Goal: Task Accomplishment & Management: Use online tool/utility

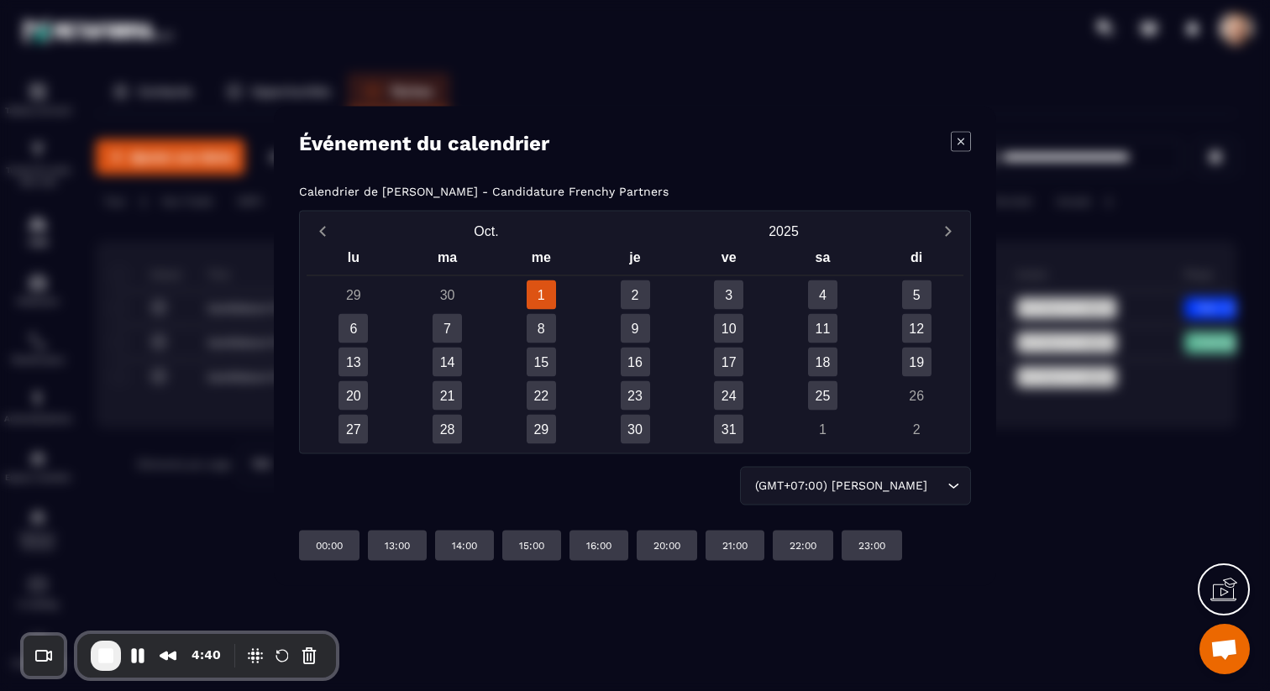
click at [958, 147] on icon "Modal window" at bounding box center [961, 141] width 20 height 20
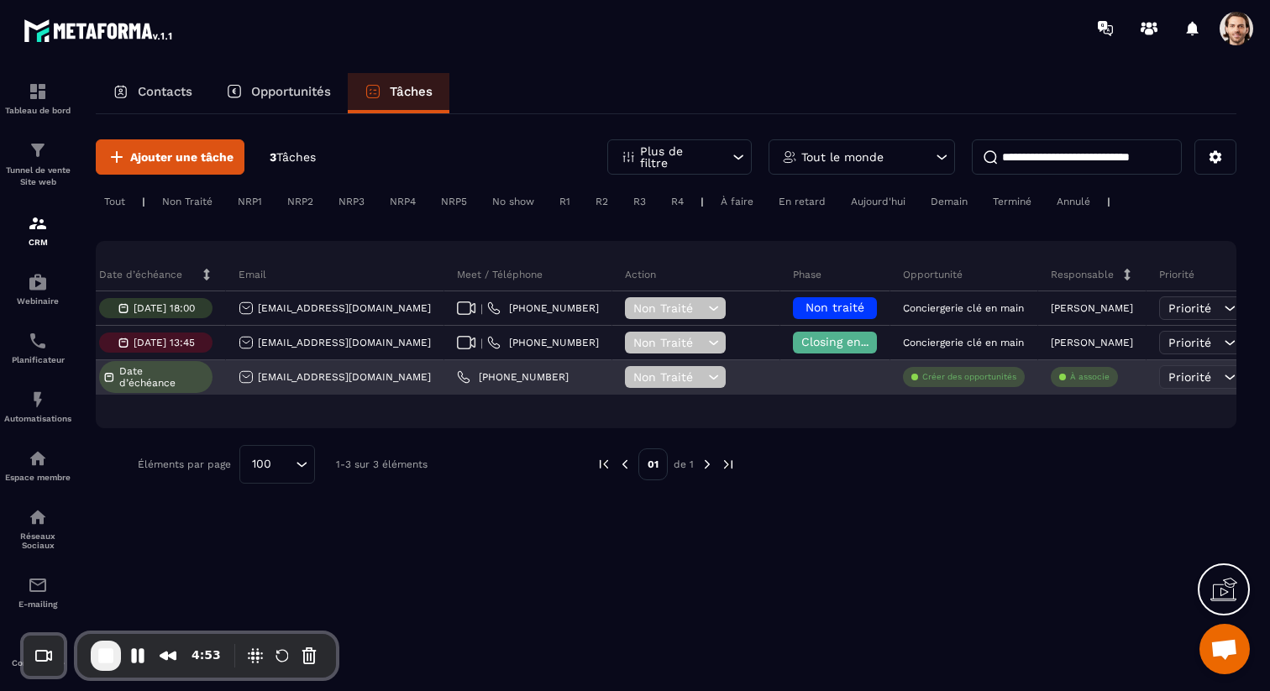
scroll to position [0, 412]
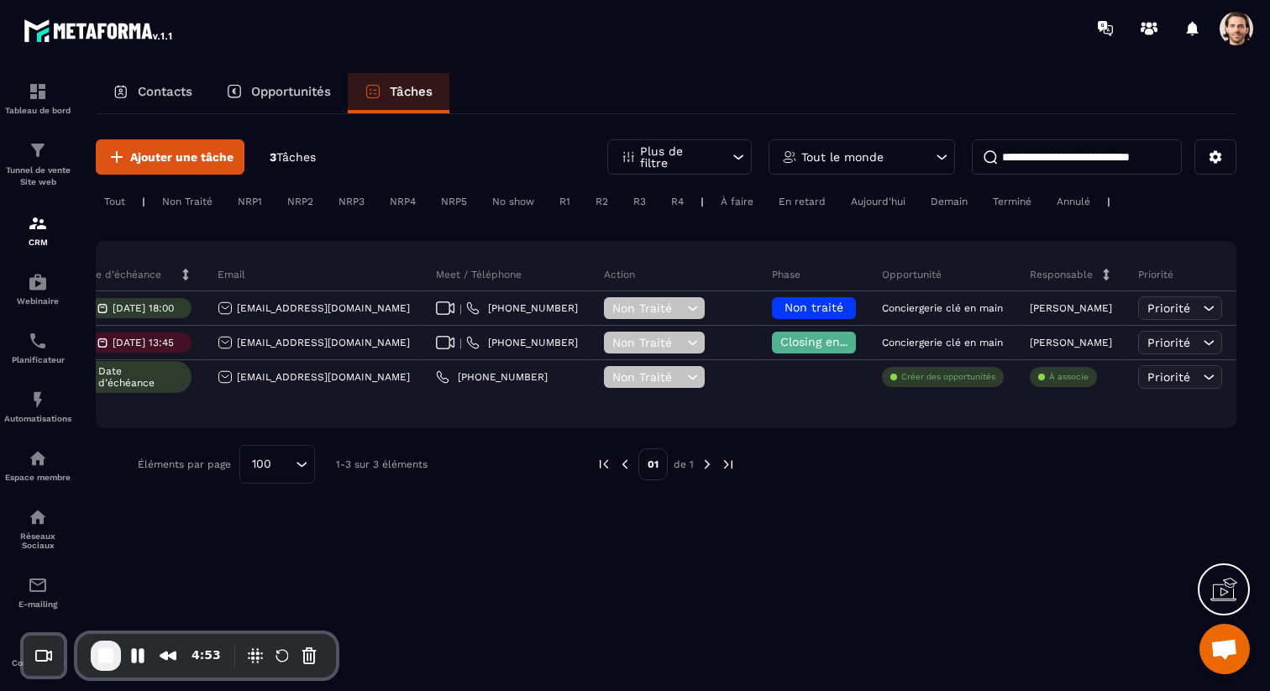
click at [181, 201] on div "Non Traité" at bounding box center [187, 201] width 67 height 20
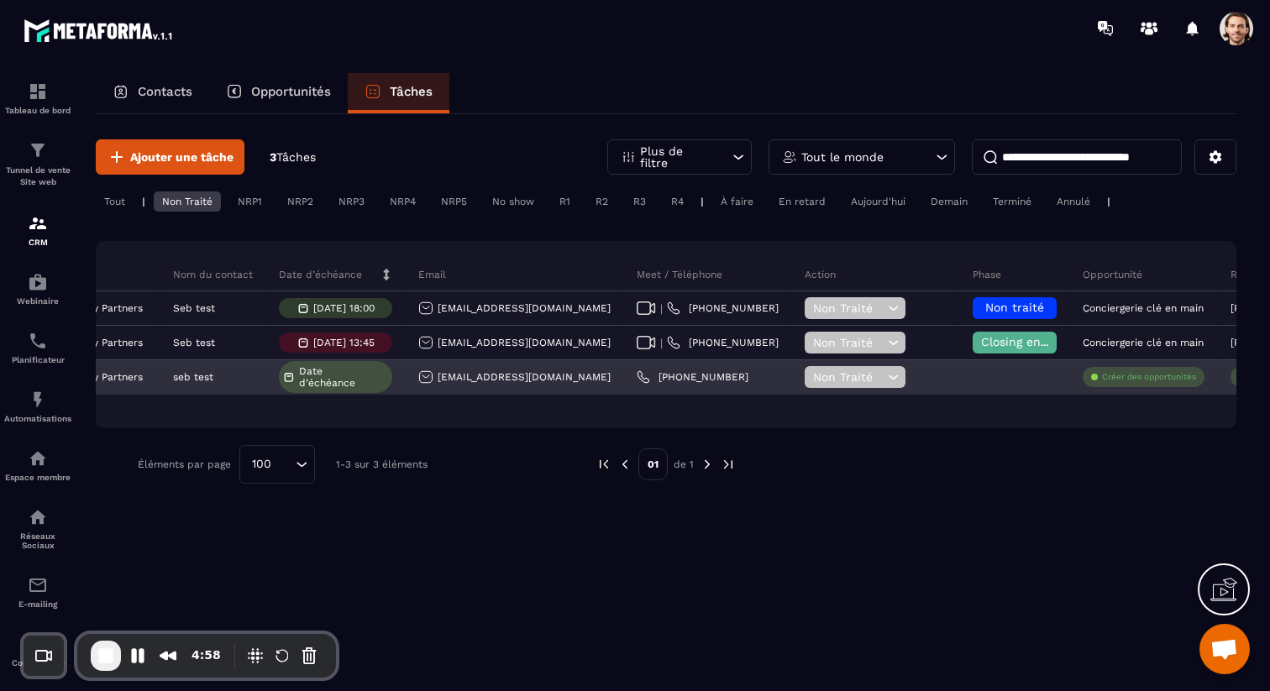
scroll to position [0, 0]
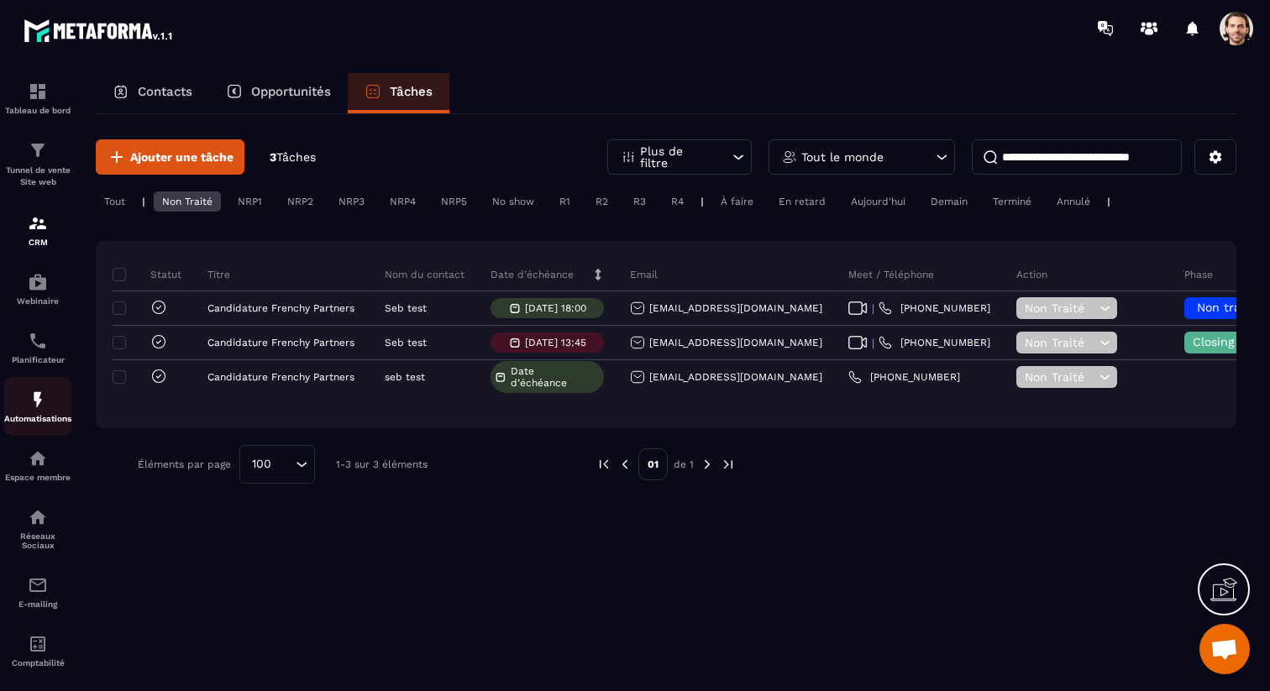
click at [38, 406] on img at bounding box center [38, 400] width 20 height 20
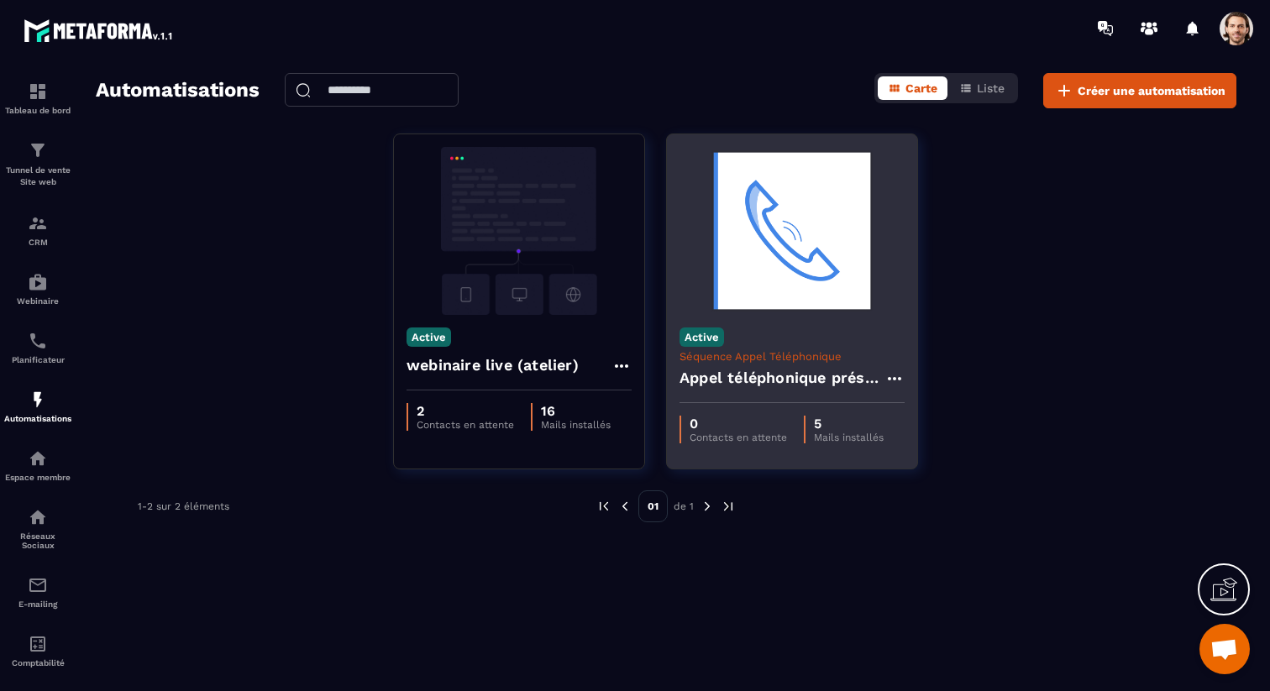
click at [736, 373] on h4 "Appel téléphonique présence" at bounding box center [781, 378] width 205 height 24
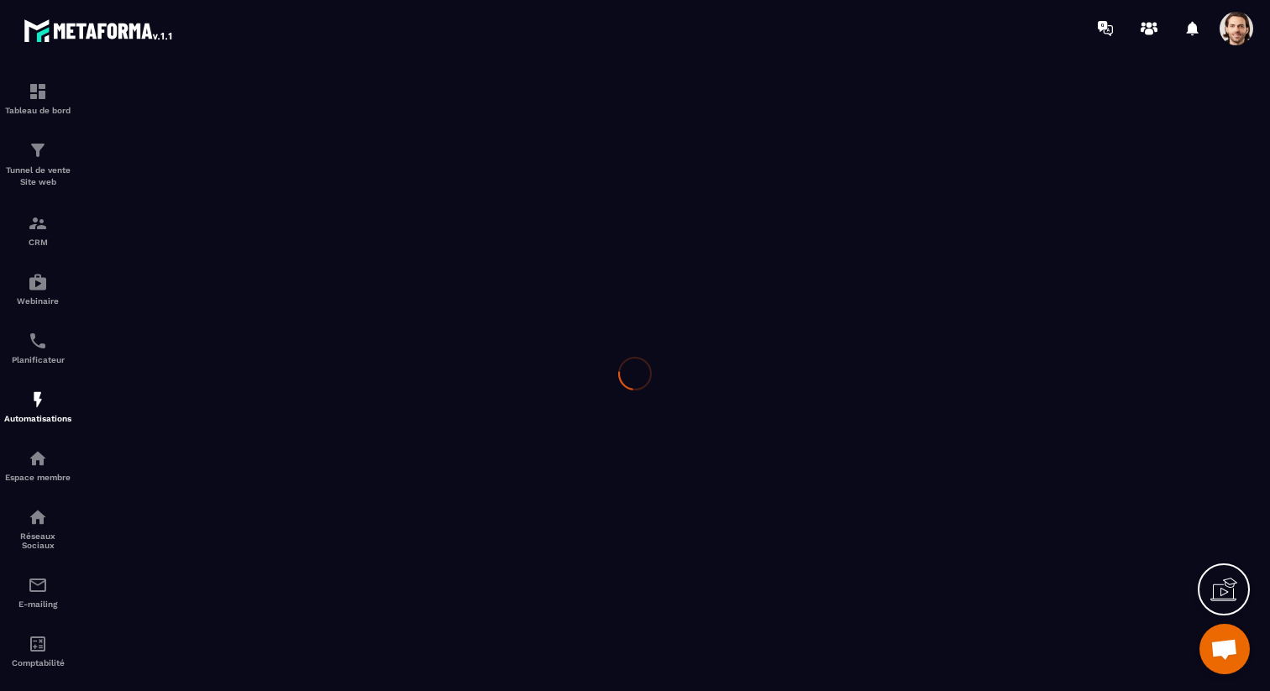
type input "**********"
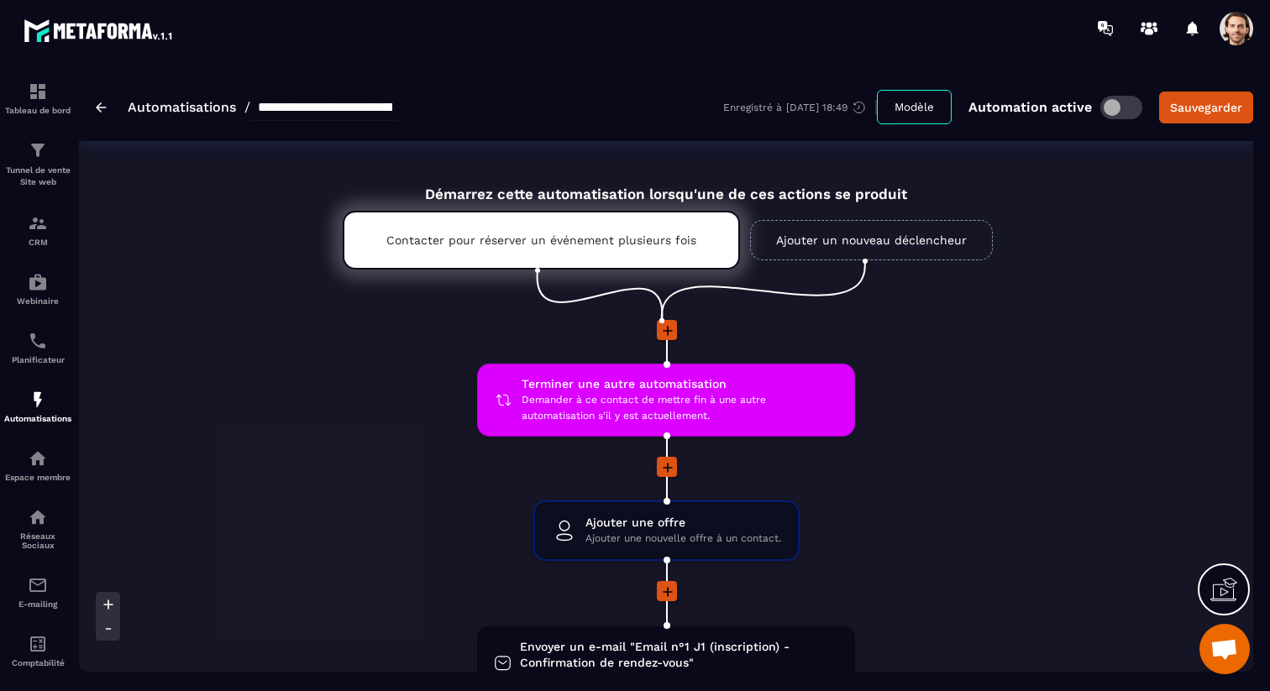
click at [664, 331] on icon at bounding box center [668, 331] width 10 height 10
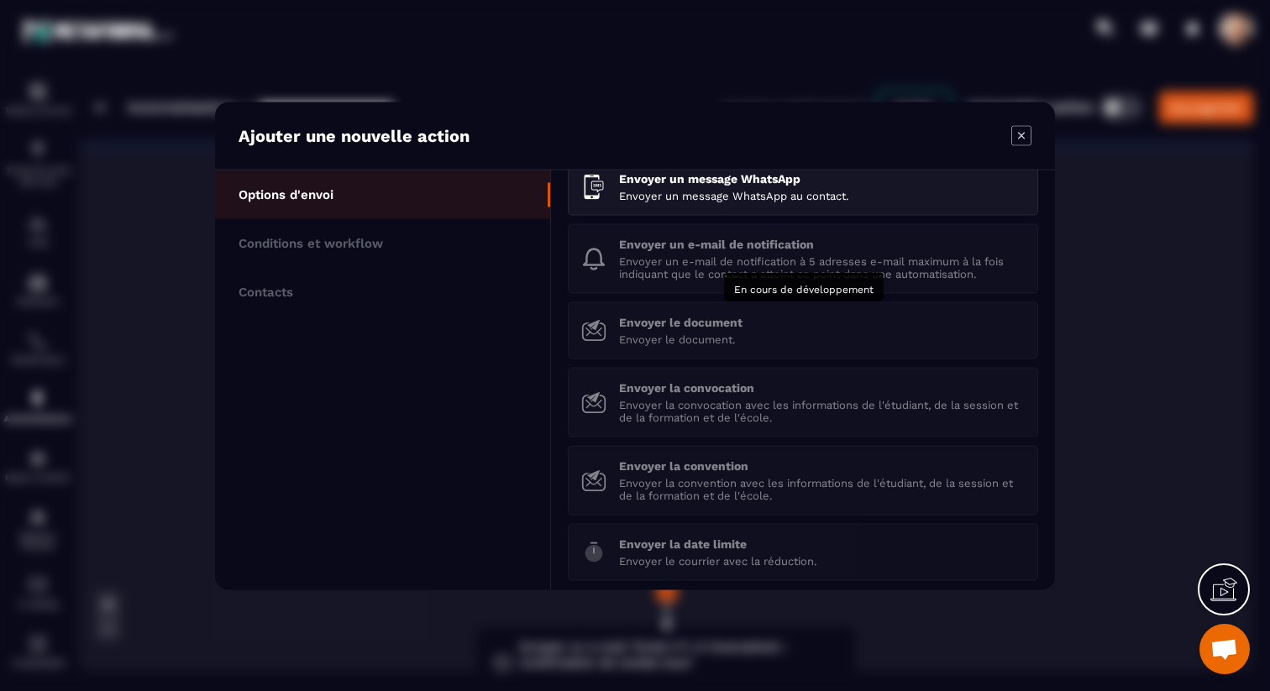
scroll to position [215, 0]
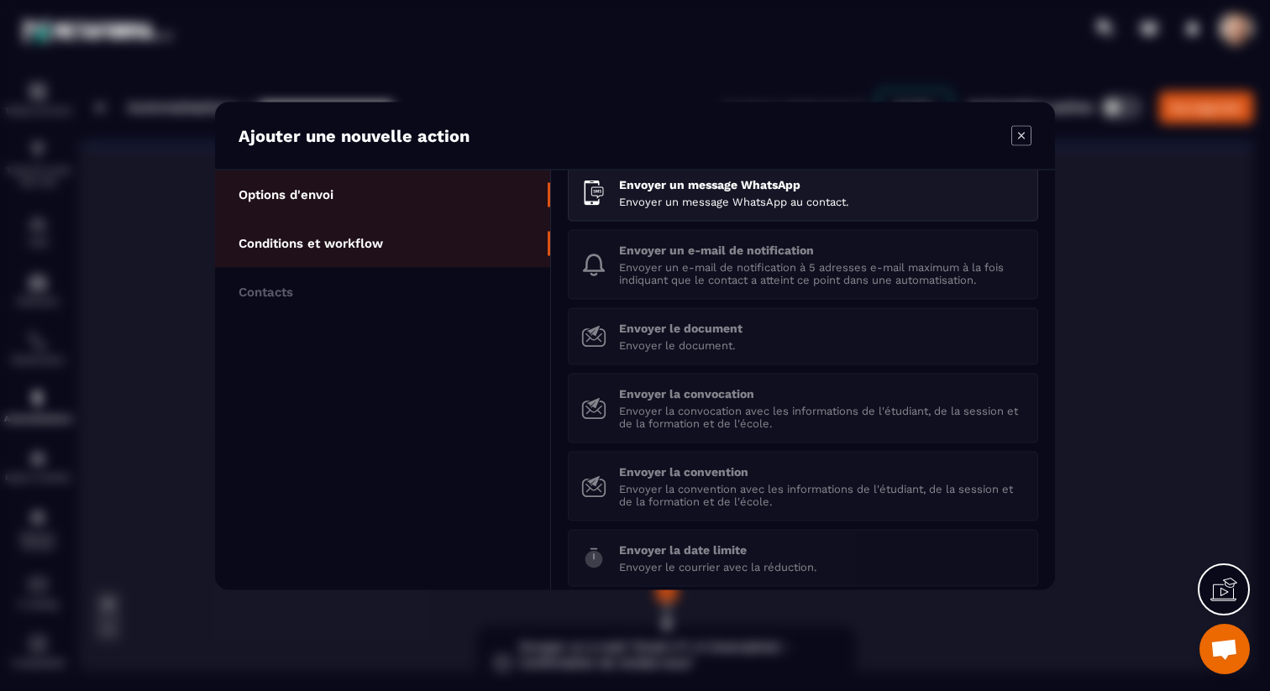
click at [303, 243] on p "Conditions et workflow" at bounding box center [311, 242] width 144 height 15
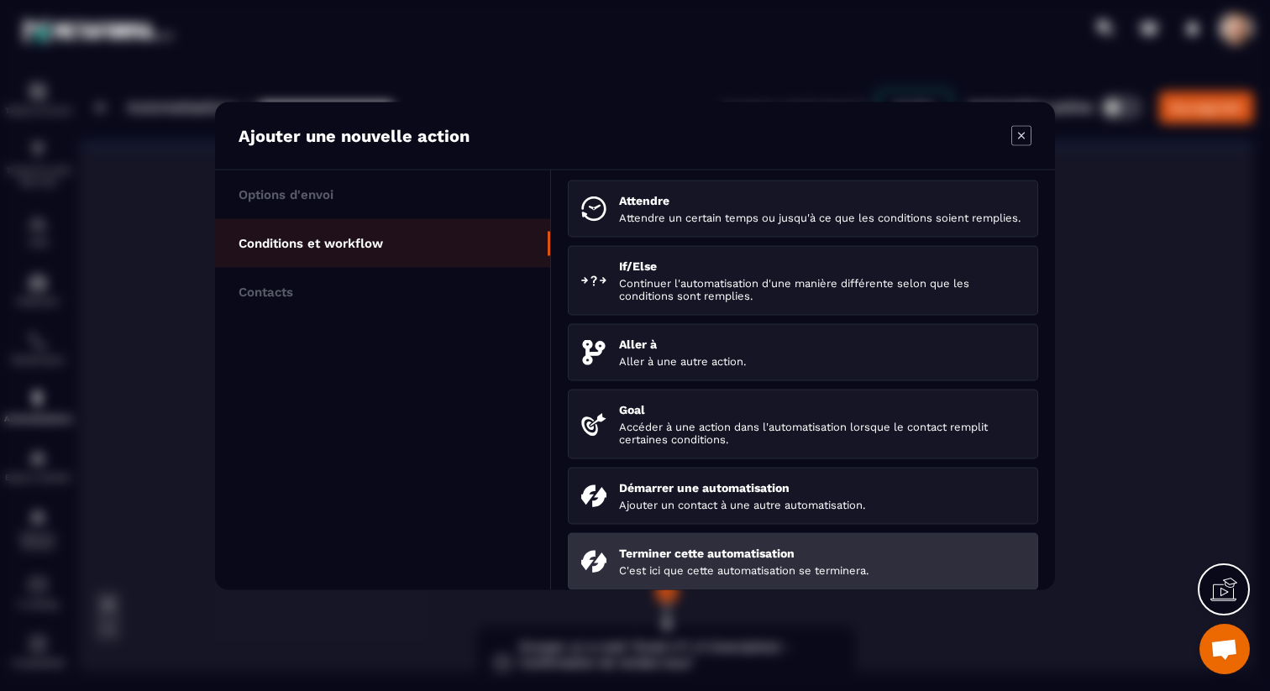
scroll to position [0, 0]
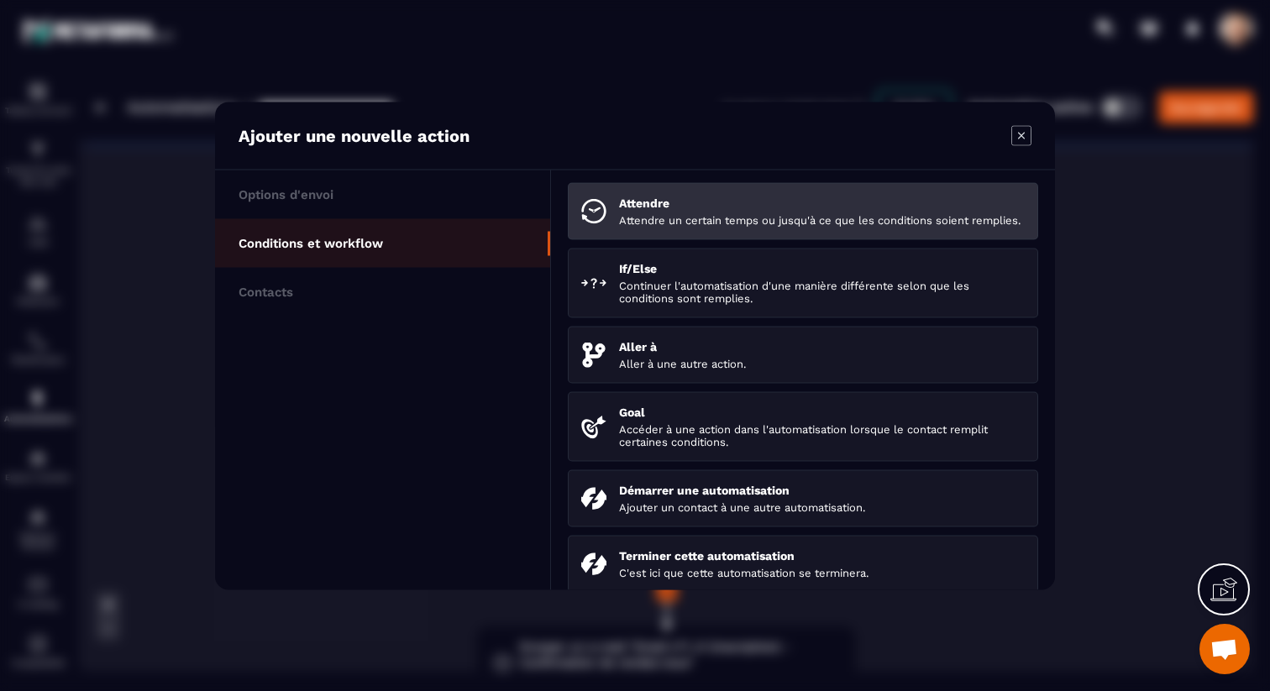
click at [689, 221] on p "Attendre un certain temps ou jusqu'à ce que les conditions soient remplies." at bounding box center [822, 219] width 406 height 13
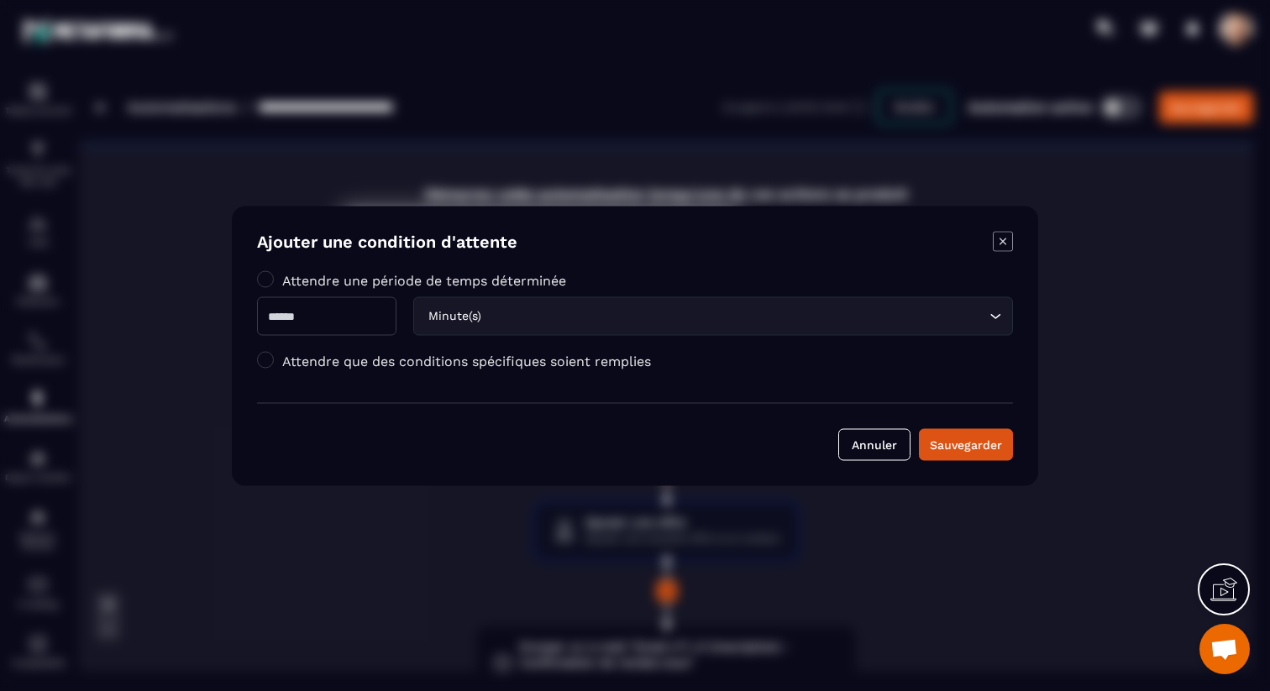
click at [338, 364] on label "Attendre que des conditions spécifiques soient remplies" at bounding box center [466, 361] width 369 height 16
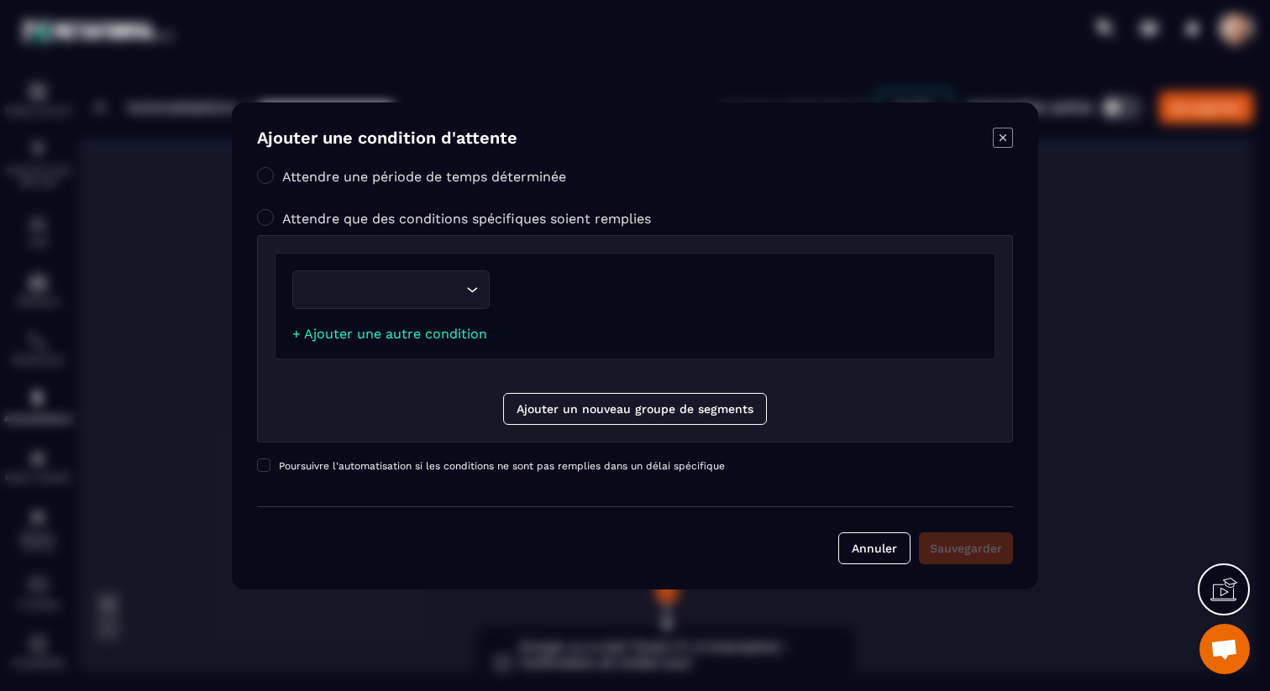
click at [417, 301] on div "Loading..." at bounding box center [390, 289] width 197 height 39
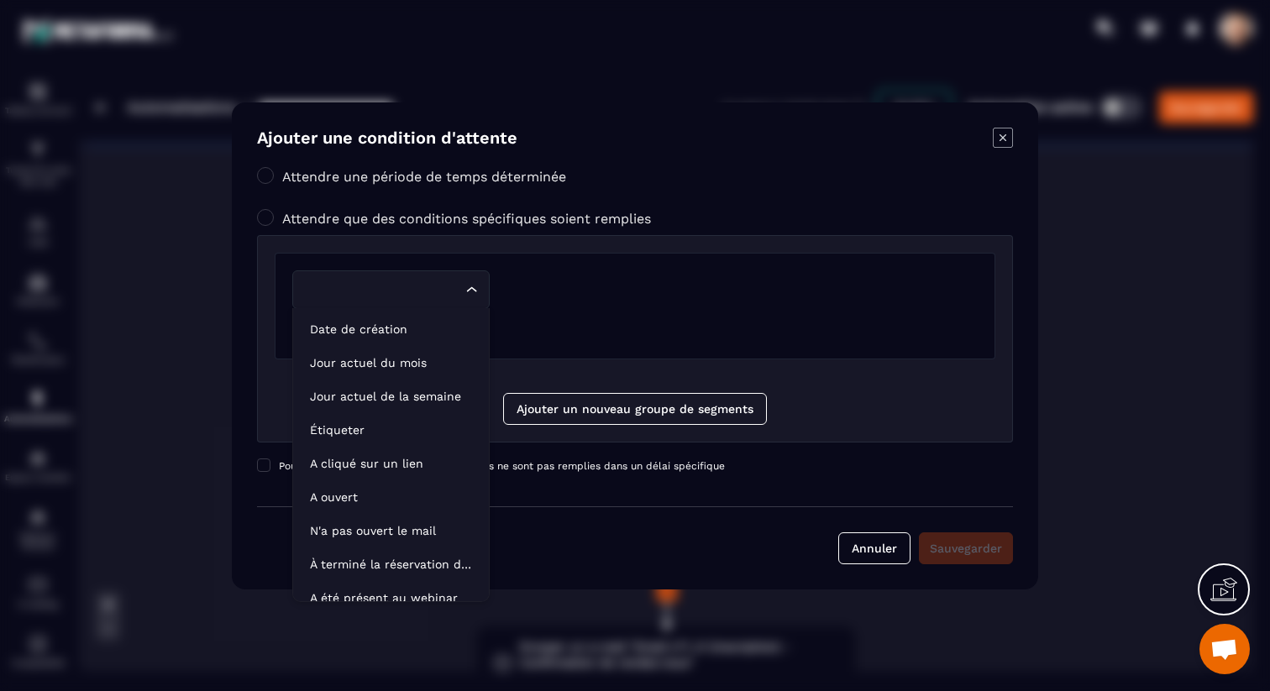
click at [1002, 138] on icon "Modal window" at bounding box center [1002, 137] width 7 height 7
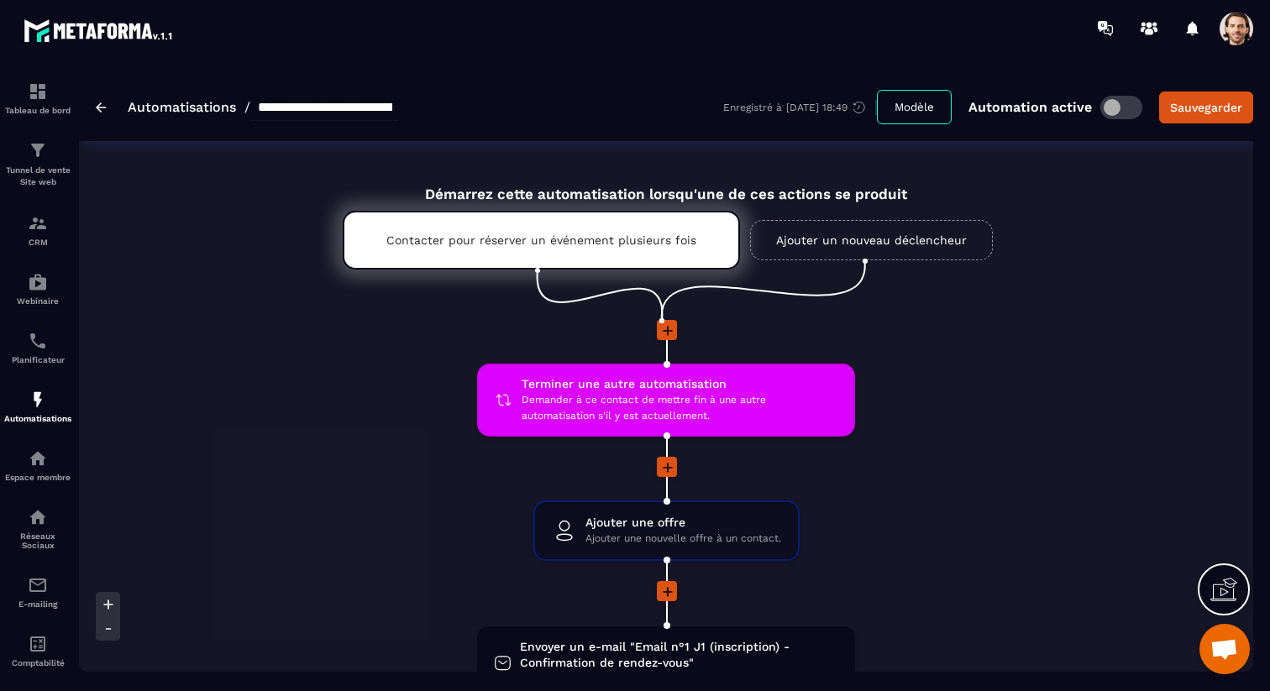
click at [868, 244] on link "Ajouter un nouveau déclencheur" at bounding box center [871, 240] width 243 height 40
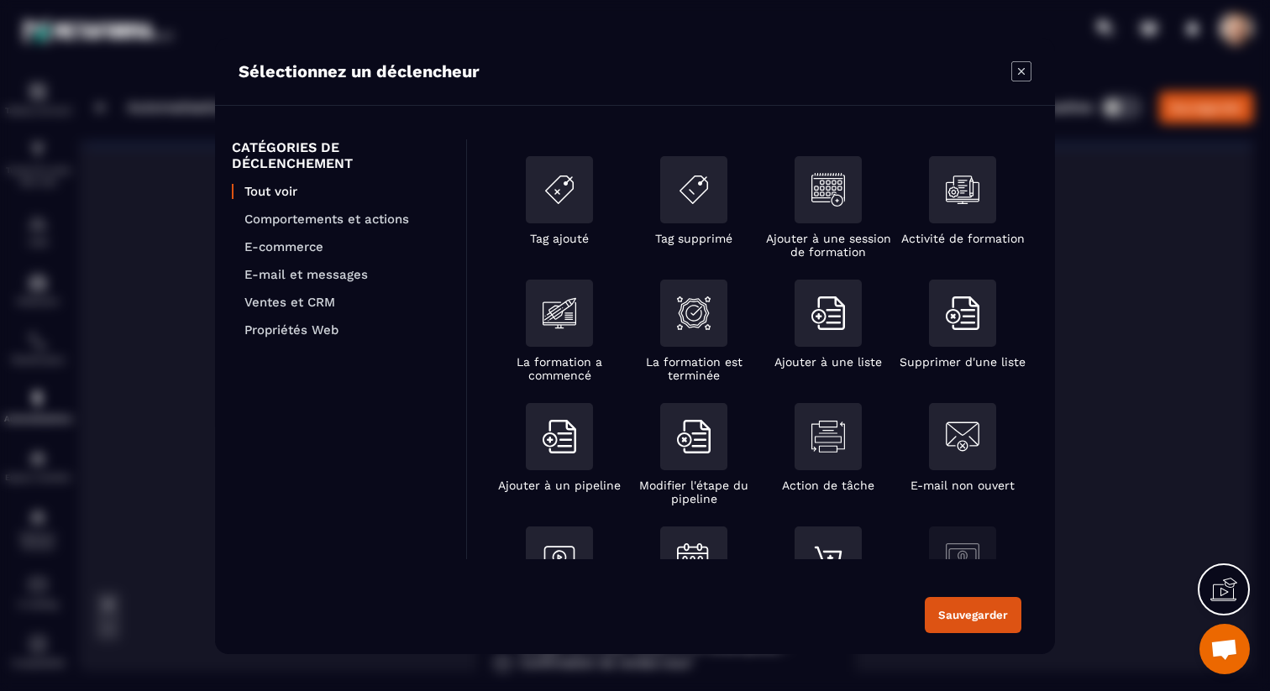
click at [1021, 75] on icon "Modal window" at bounding box center [1021, 71] width 20 height 20
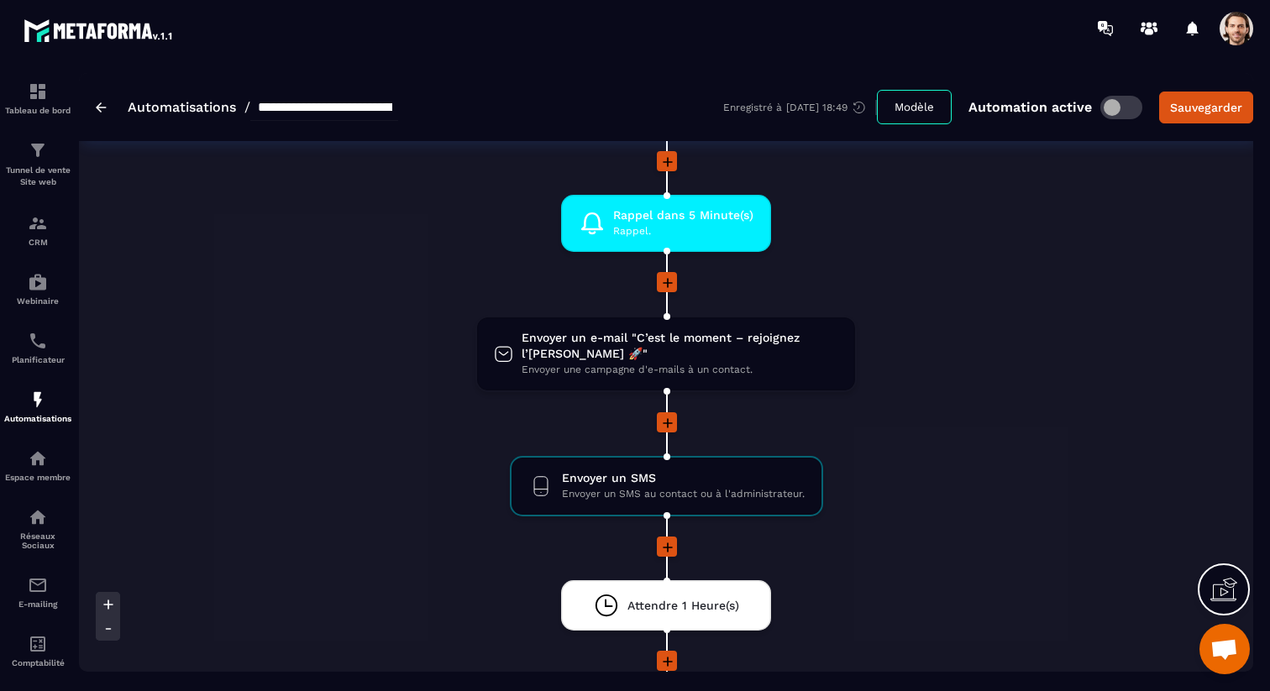
scroll to position [1339, 0]
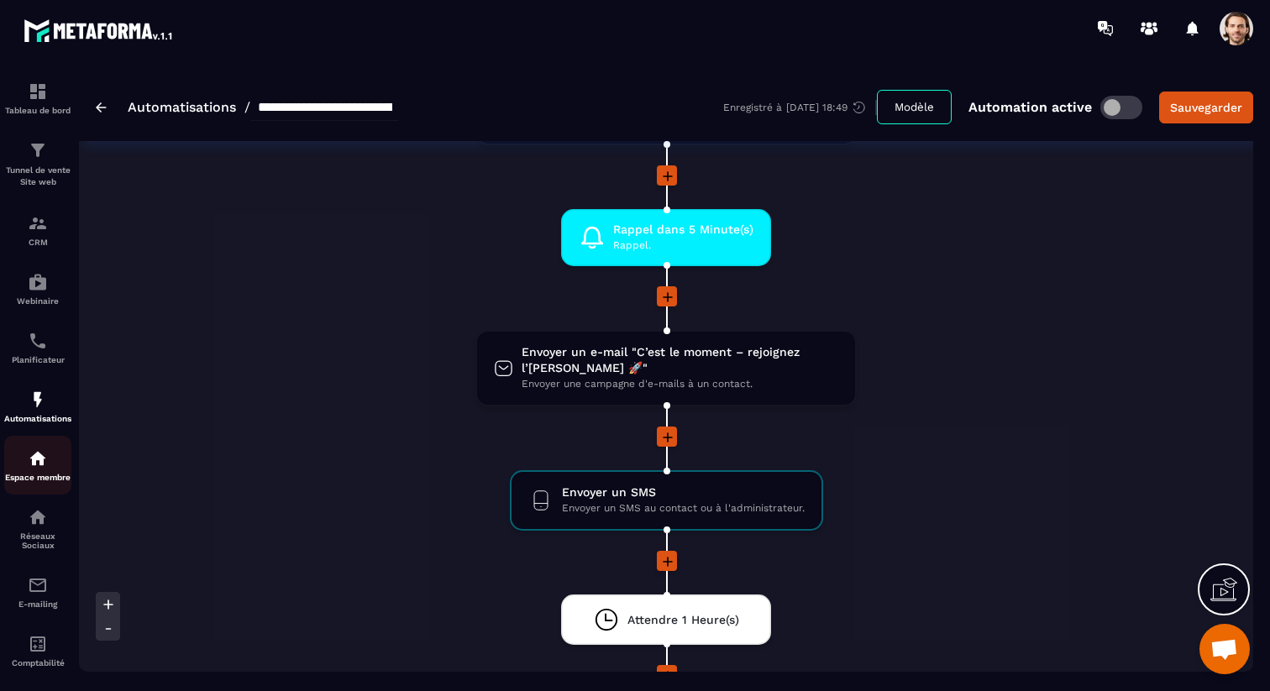
click at [34, 465] on img at bounding box center [38, 458] width 20 height 20
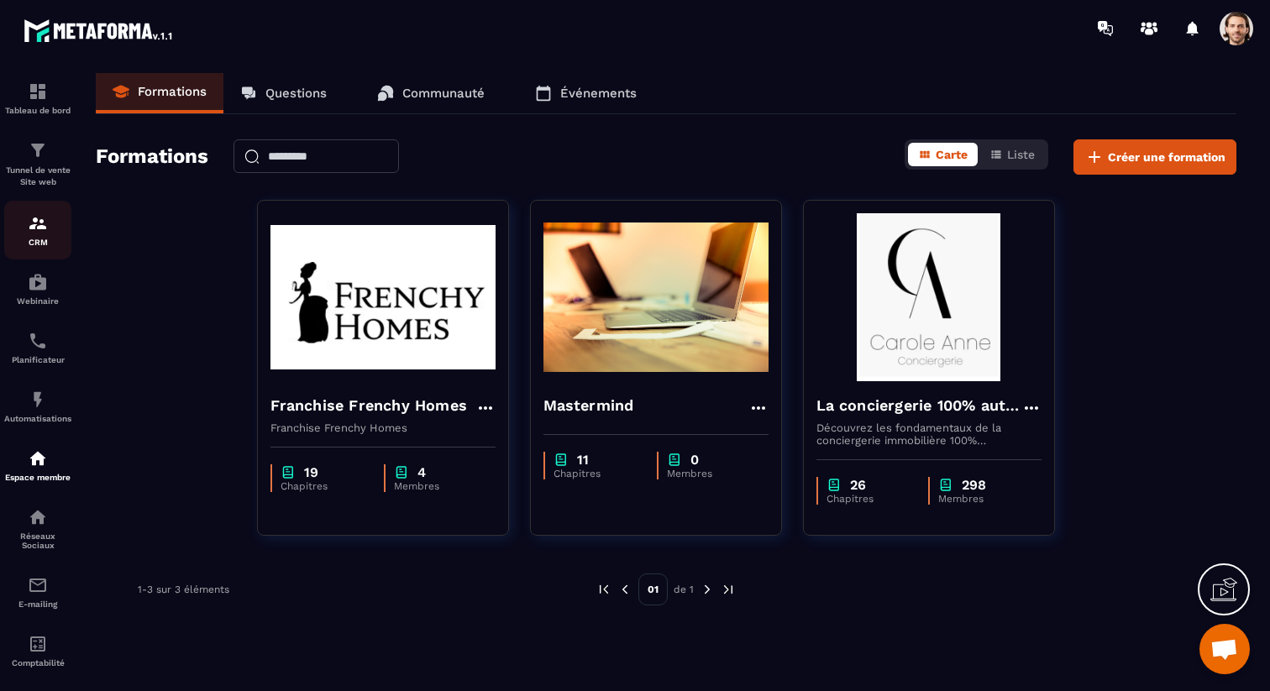
click at [37, 233] on img at bounding box center [38, 223] width 20 height 20
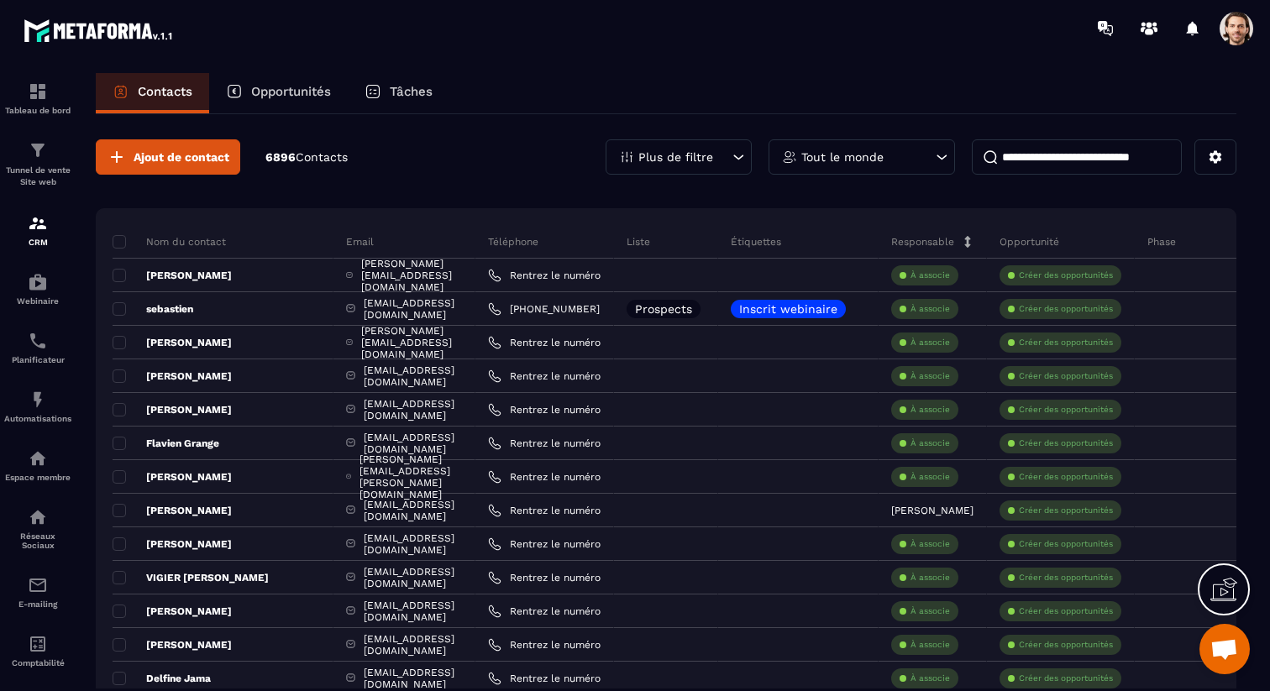
click at [331, 92] on p "Opportunités" at bounding box center [291, 91] width 80 height 15
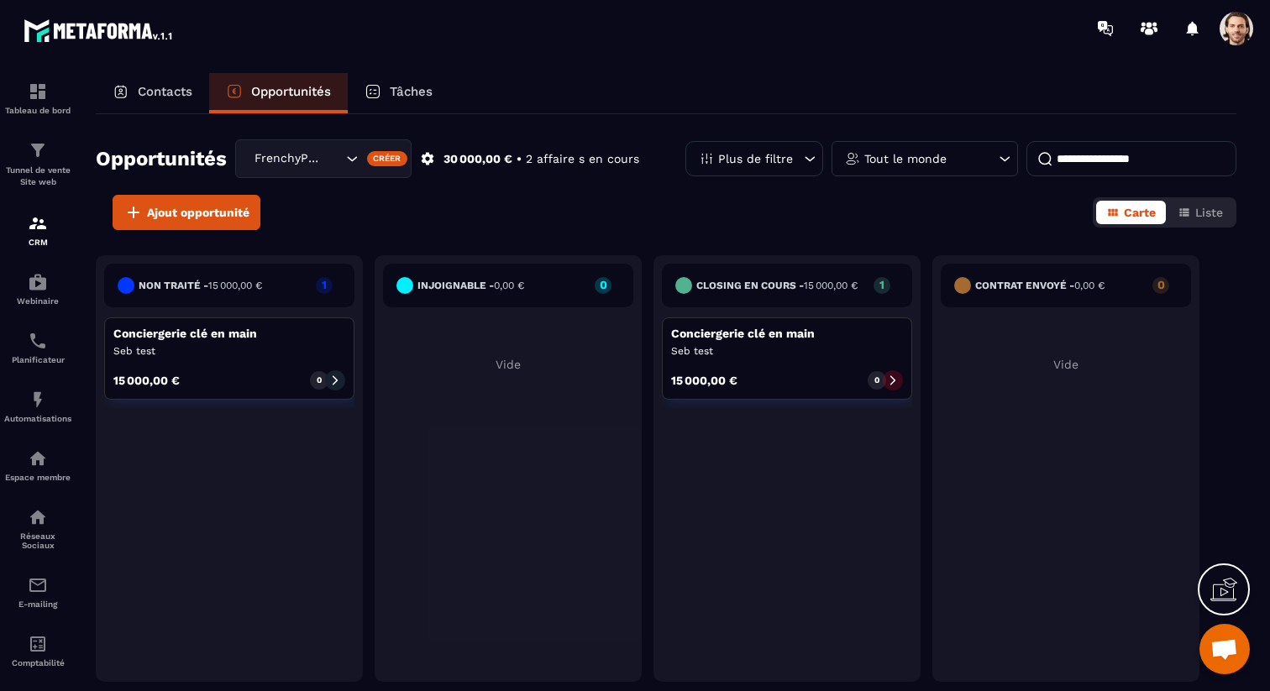
click at [411, 96] on p "Tâches" at bounding box center [411, 91] width 43 height 15
